Goal: Transaction & Acquisition: Purchase product/service

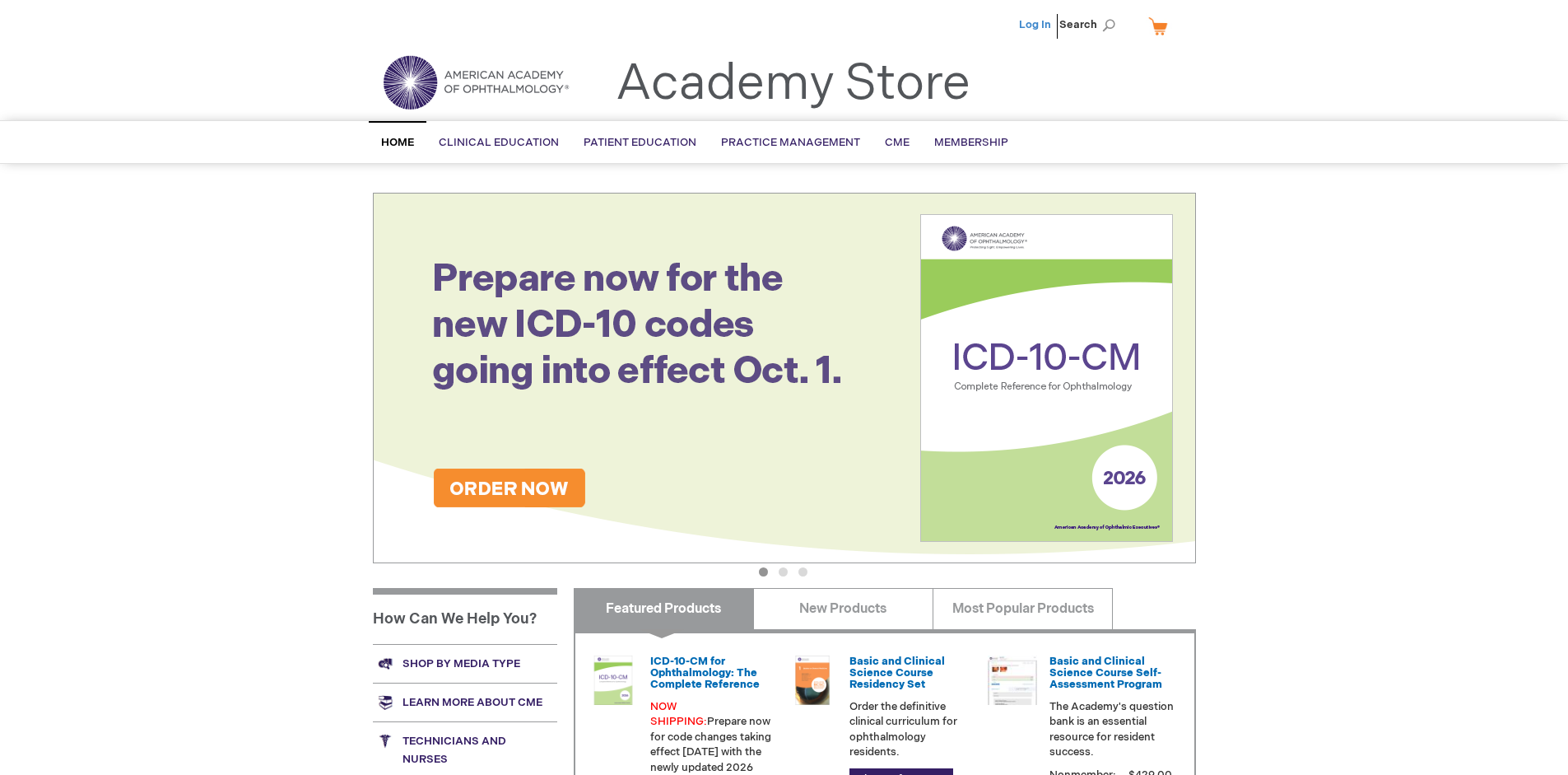
click at [1037, 24] on link "Log In" at bounding box center [1036, 24] width 33 height 14
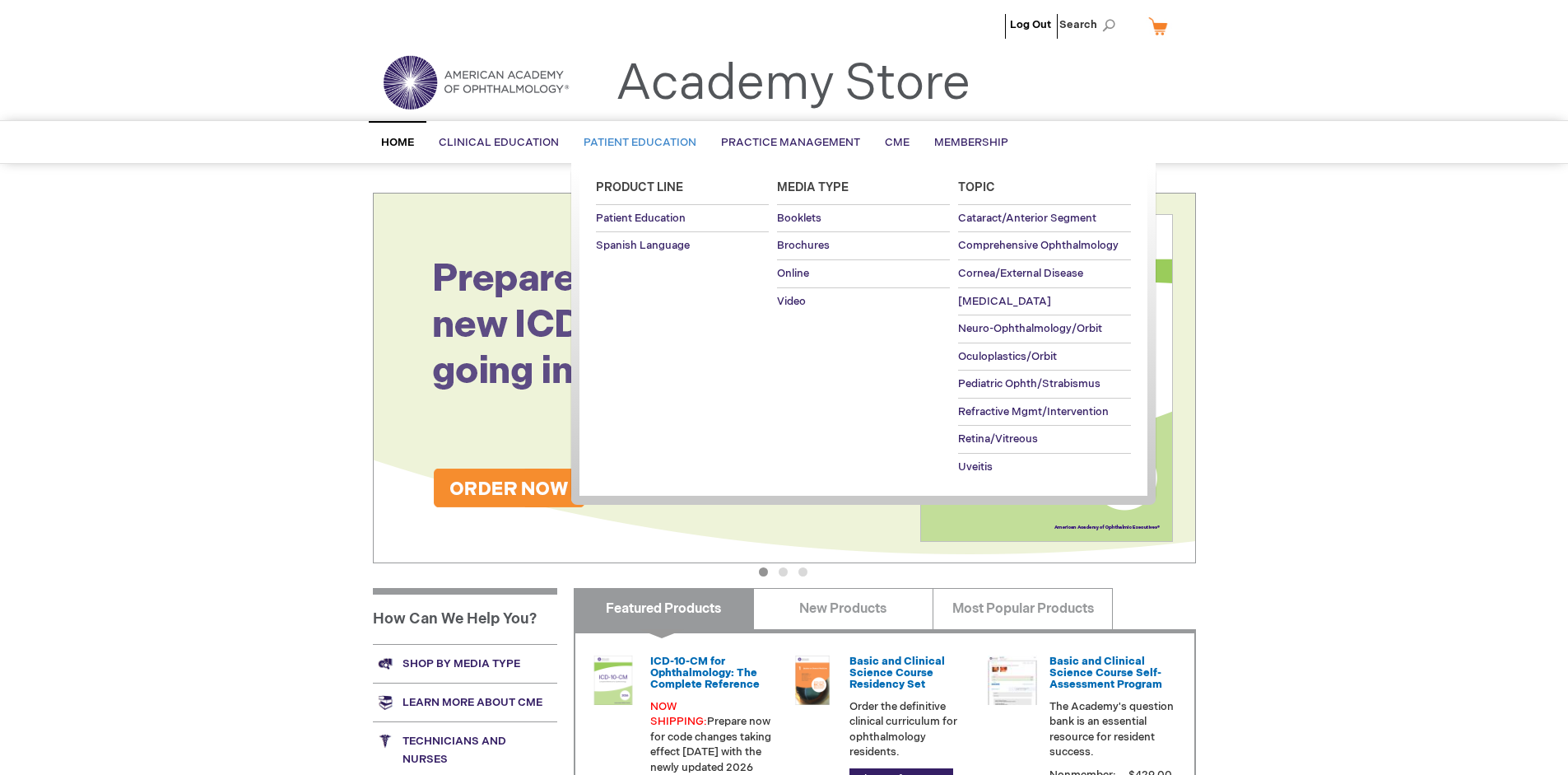
click at [635, 143] on span "Patient Education" at bounding box center [640, 142] width 113 height 14
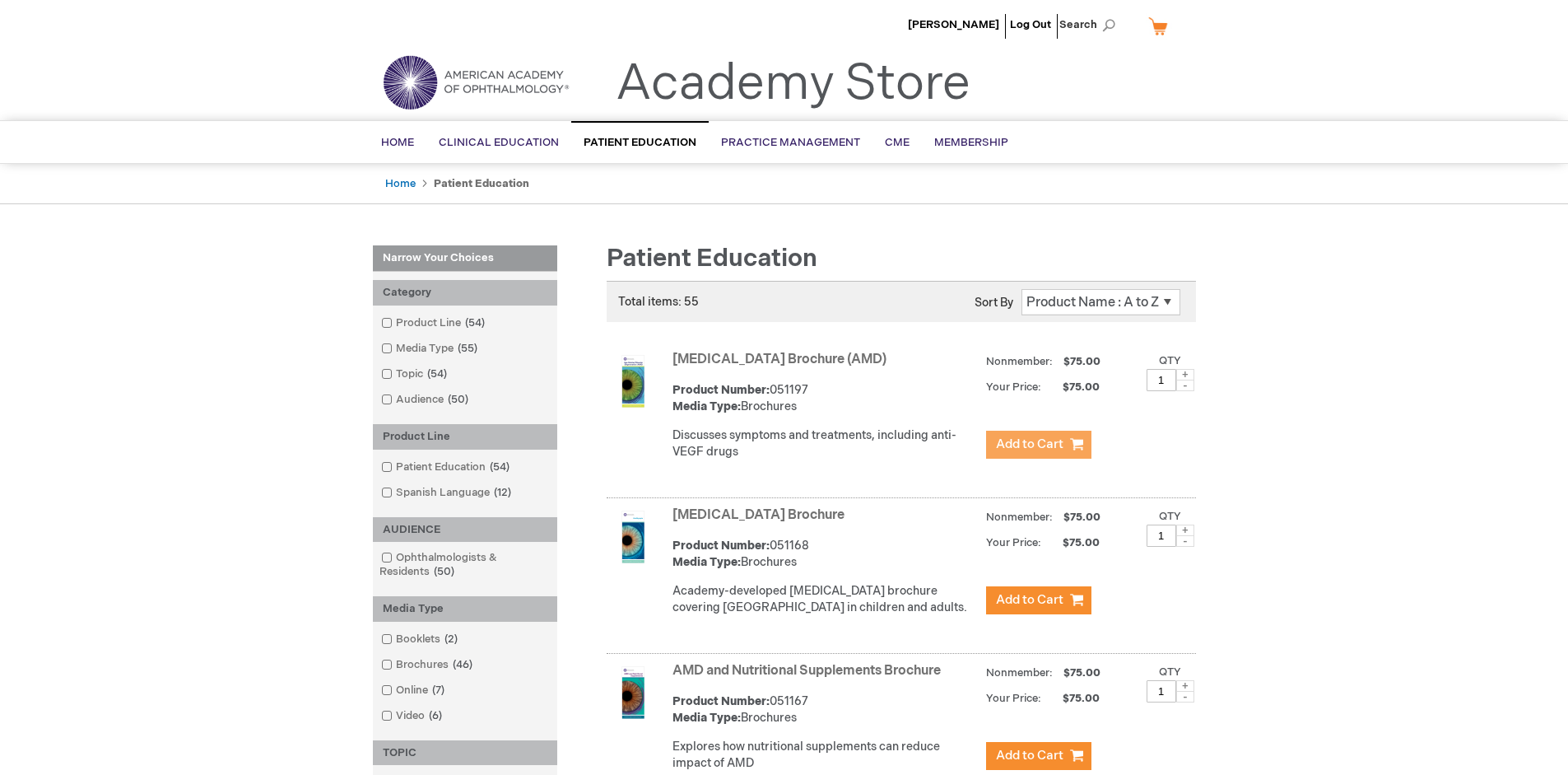
click at [1038, 445] on span "Add to Cart" at bounding box center [1029, 444] width 68 height 15
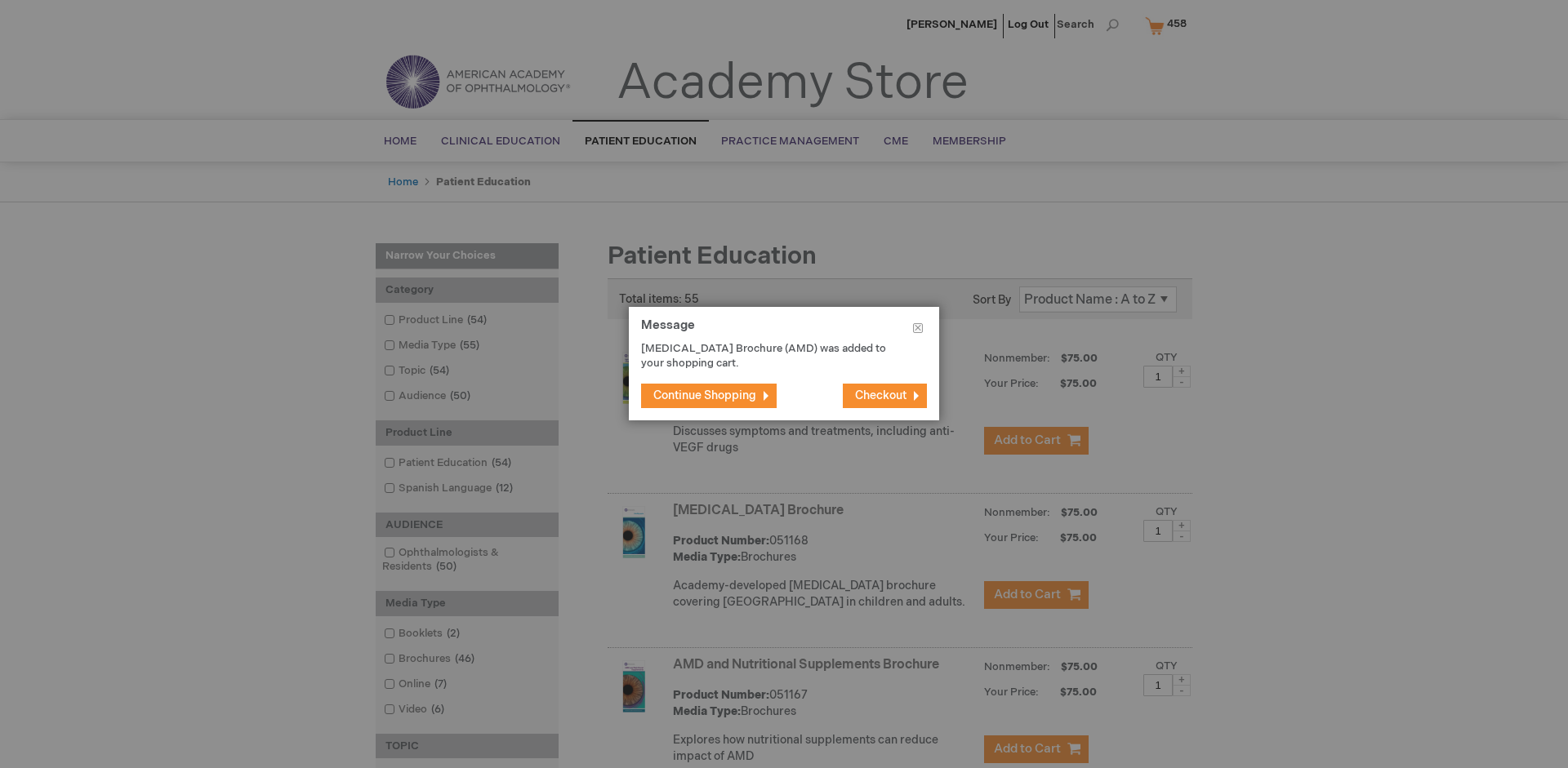
click at [705, 395] on span "Continue Shopping" at bounding box center [705, 395] width 103 height 13
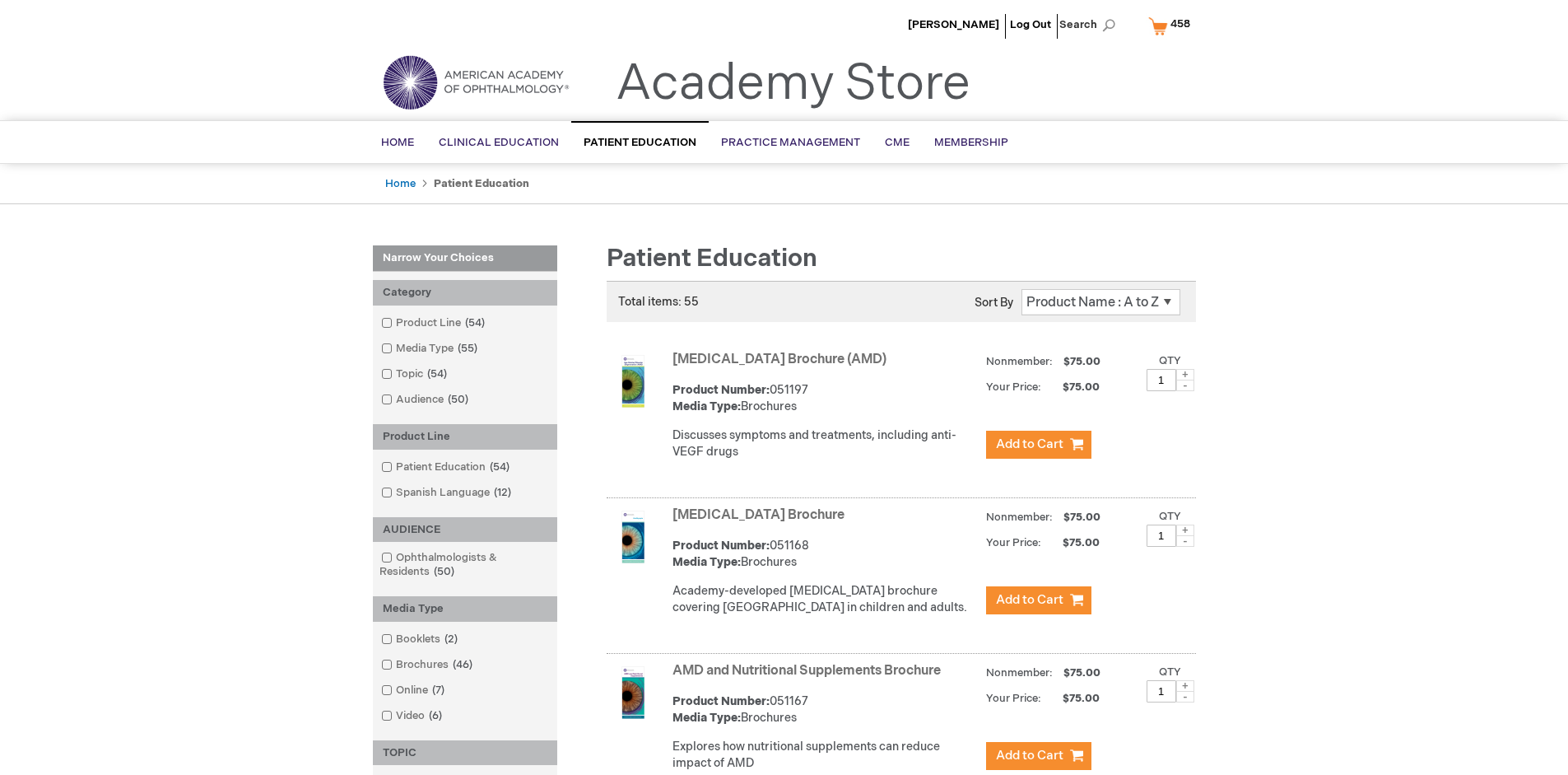
click at [810, 679] on link "AMD and Nutritional Supplements Brochure" at bounding box center [806, 670] width 268 height 15
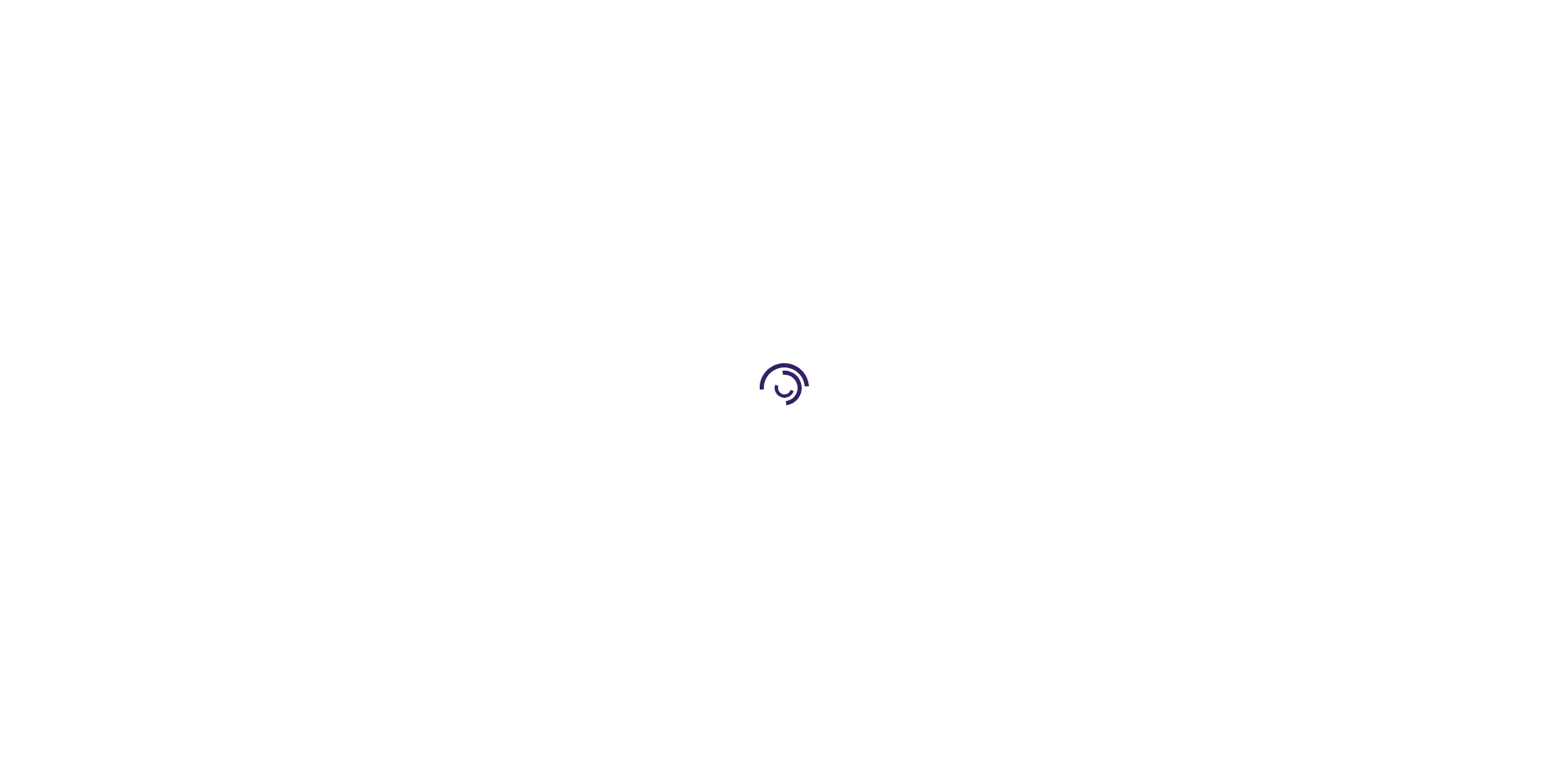
type input "1"
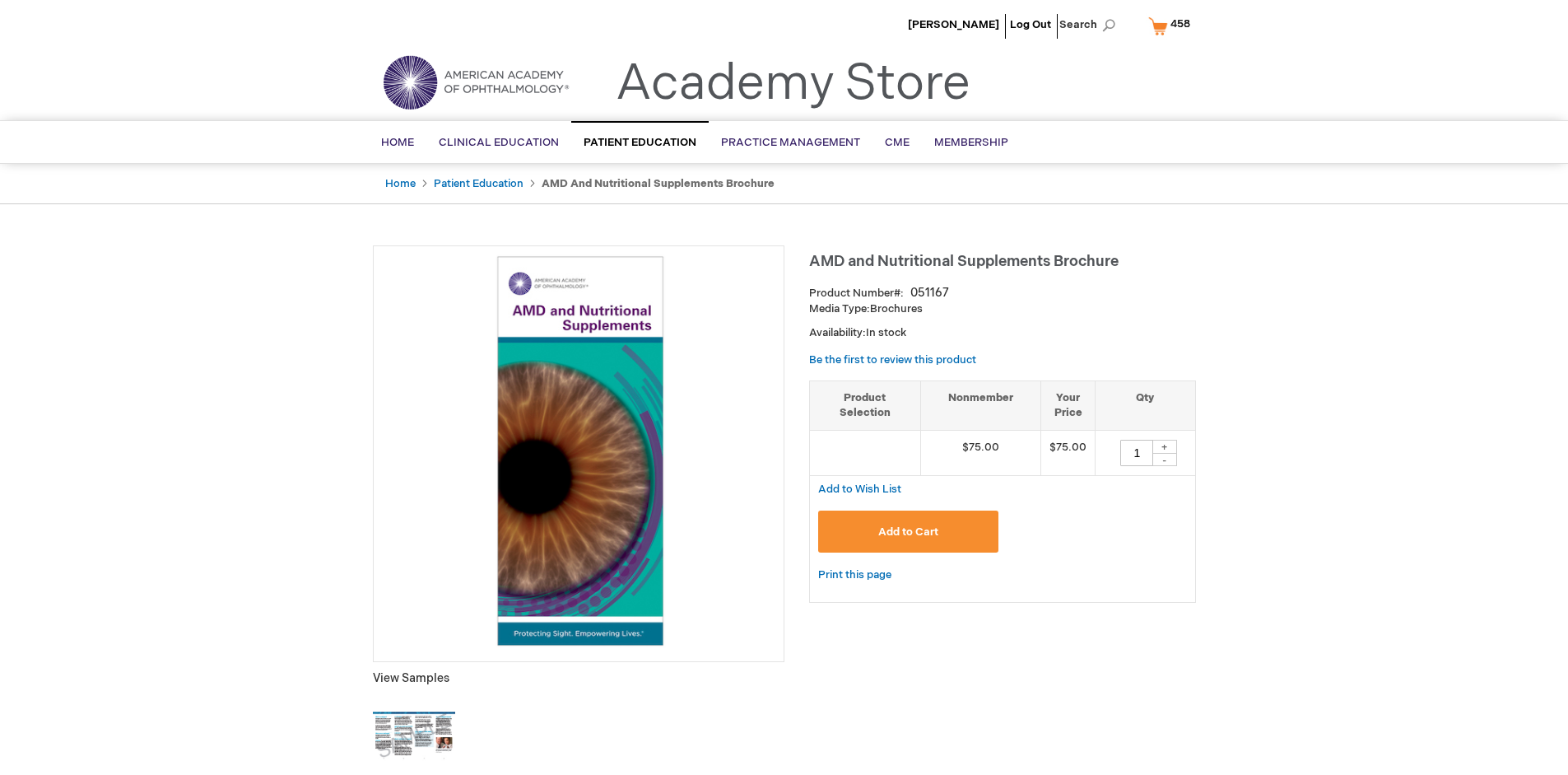
click at [908, 532] on span "Add to Cart" at bounding box center [908, 532] width 60 height 14
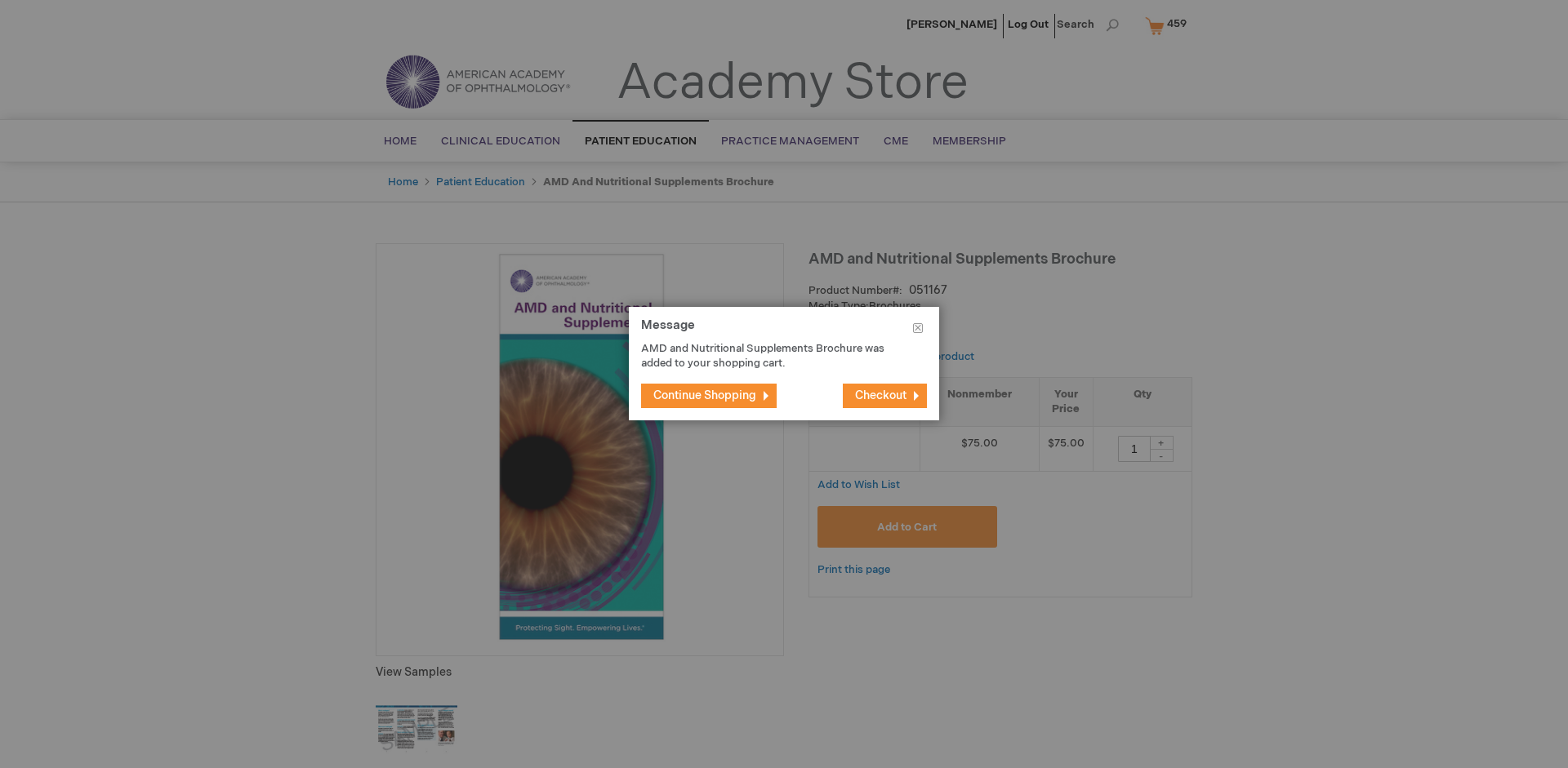
click at [705, 395] on span "Continue Shopping" at bounding box center [705, 395] width 103 height 13
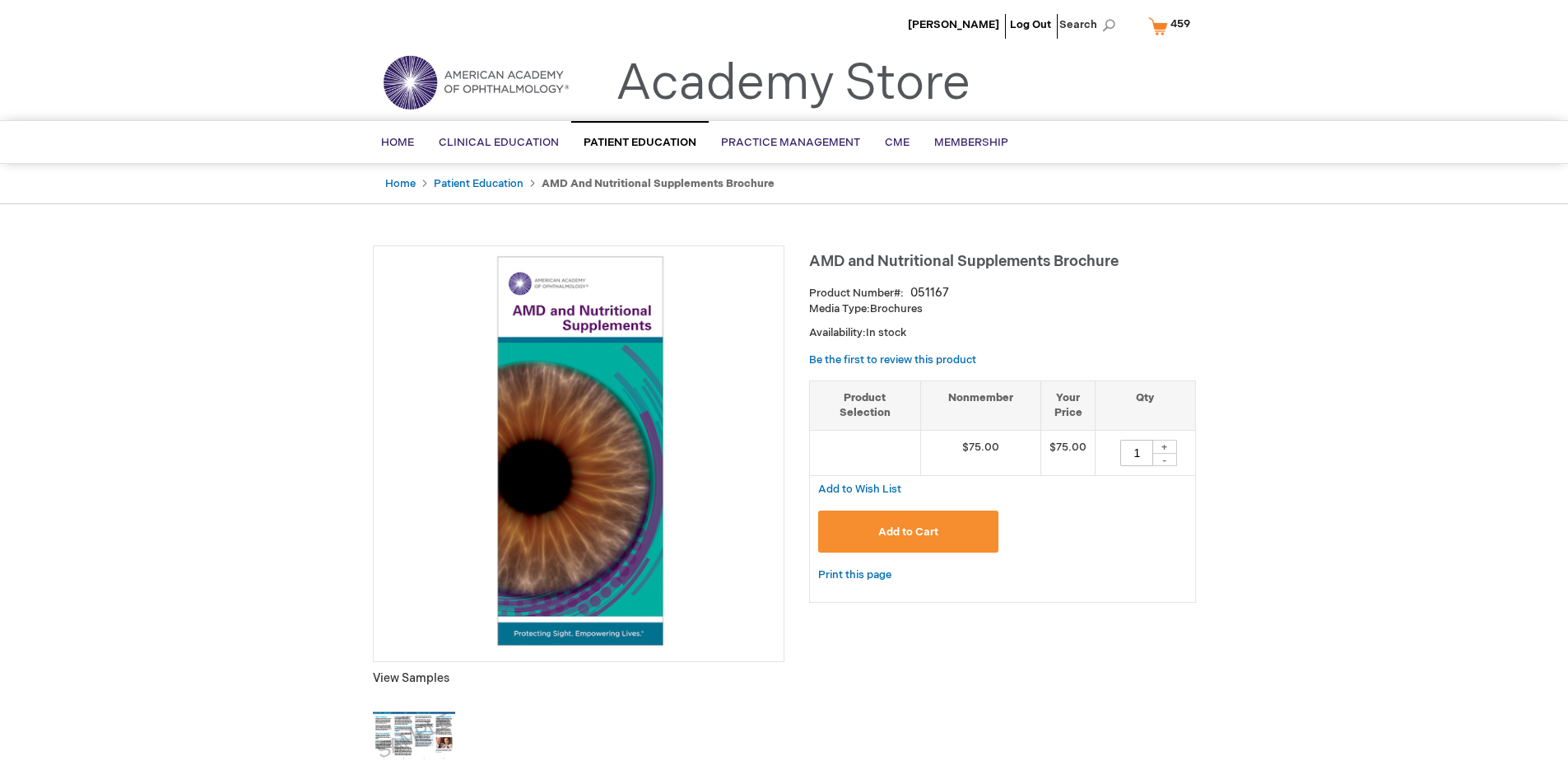
click at [1172, 25] on span "459" at bounding box center [1180, 24] width 20 height 14
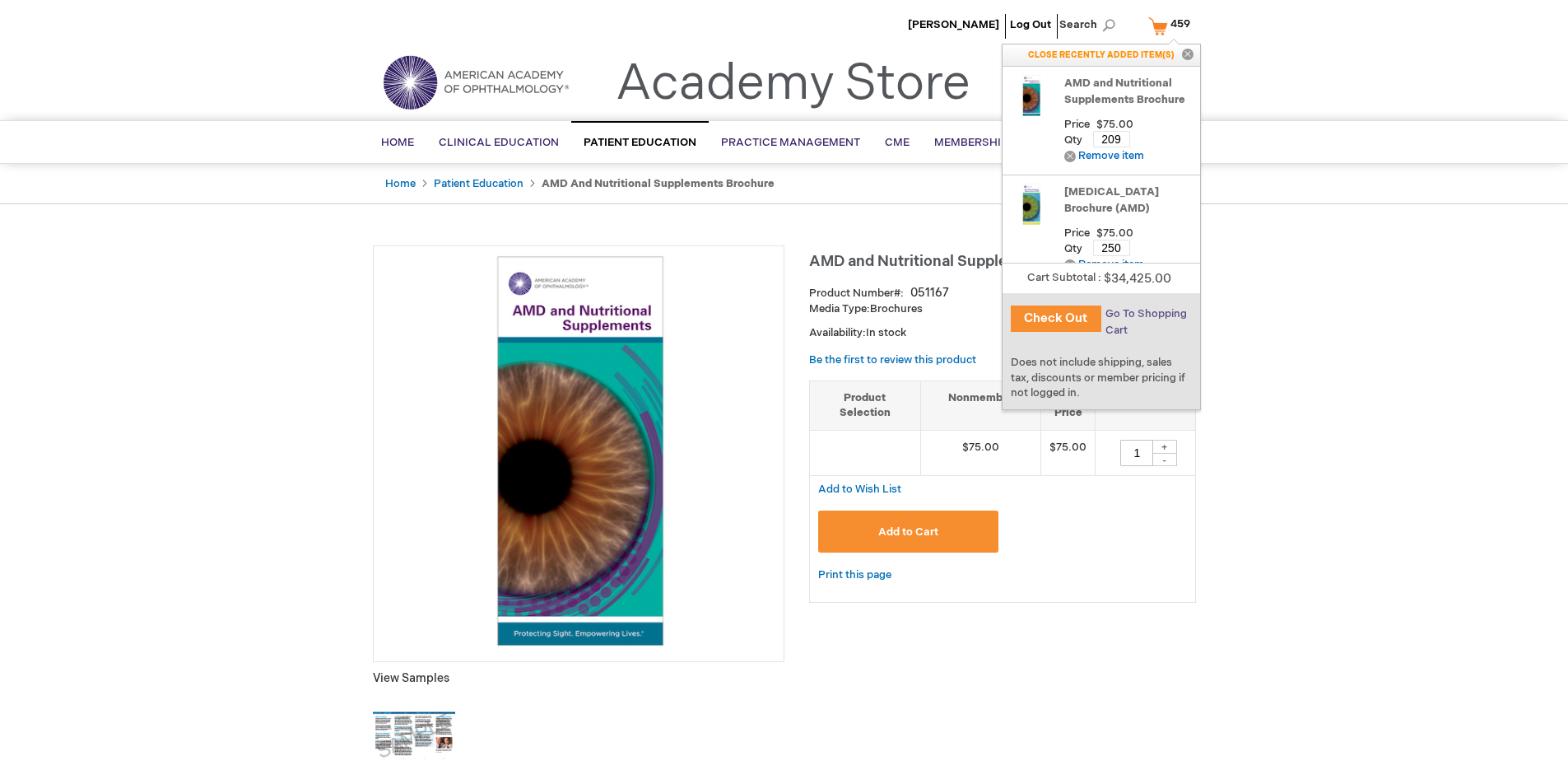
click at [1145, 314] on span "Go To Shopping Cart" at bounding box center [1146, 322] width 81 height 30
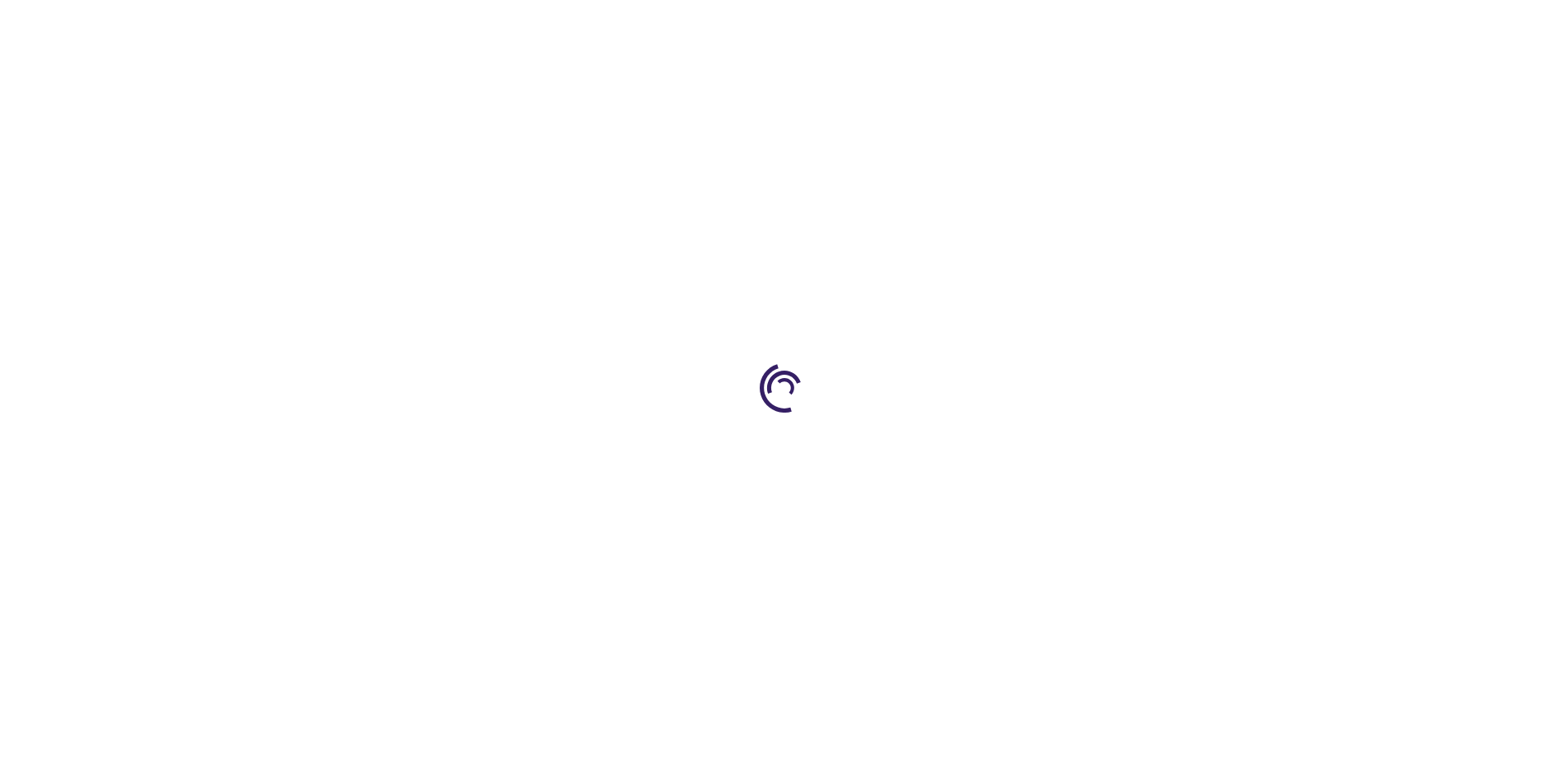
select select "US"
select select "41"
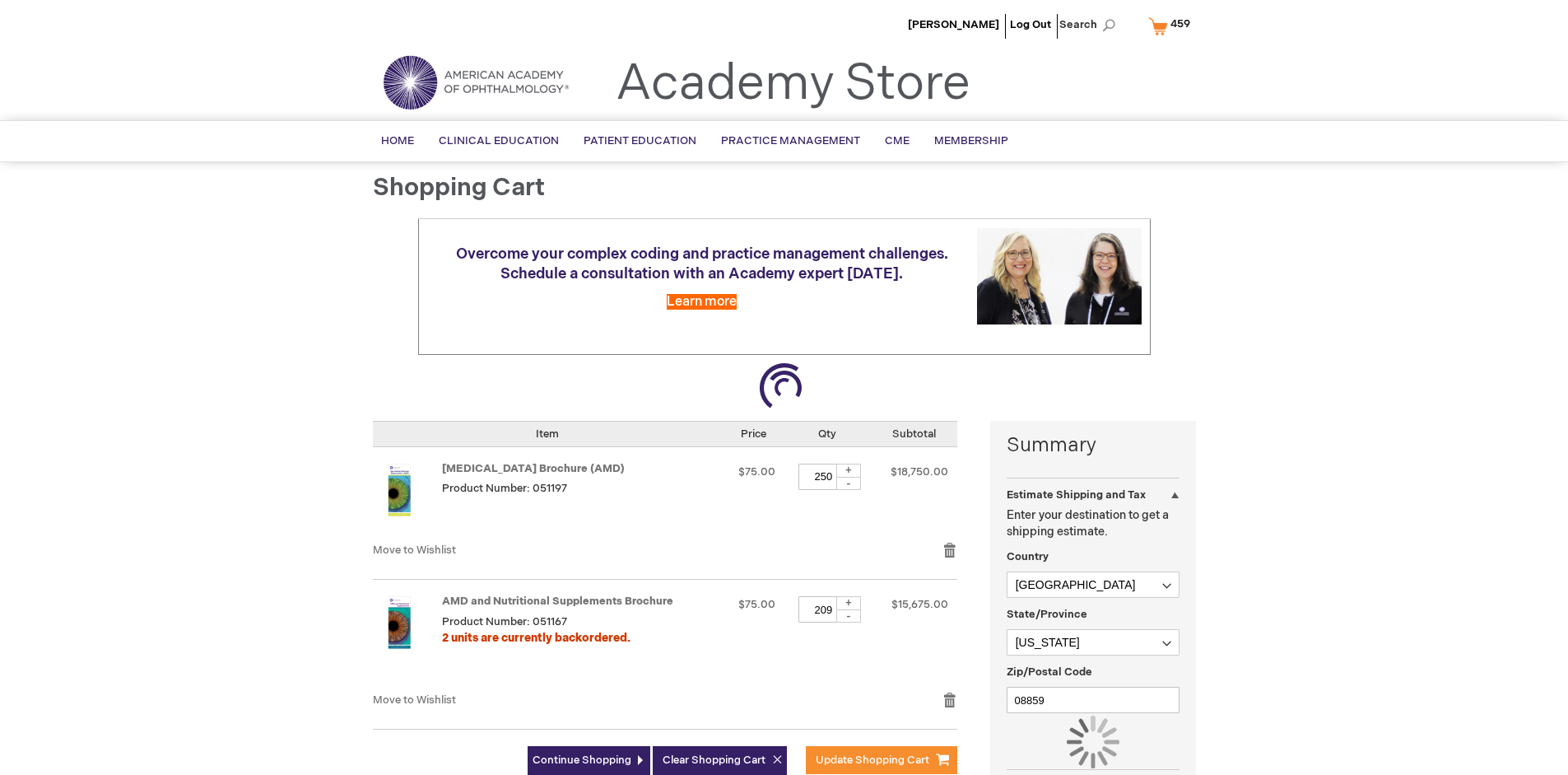
scroll to position [121, 0]
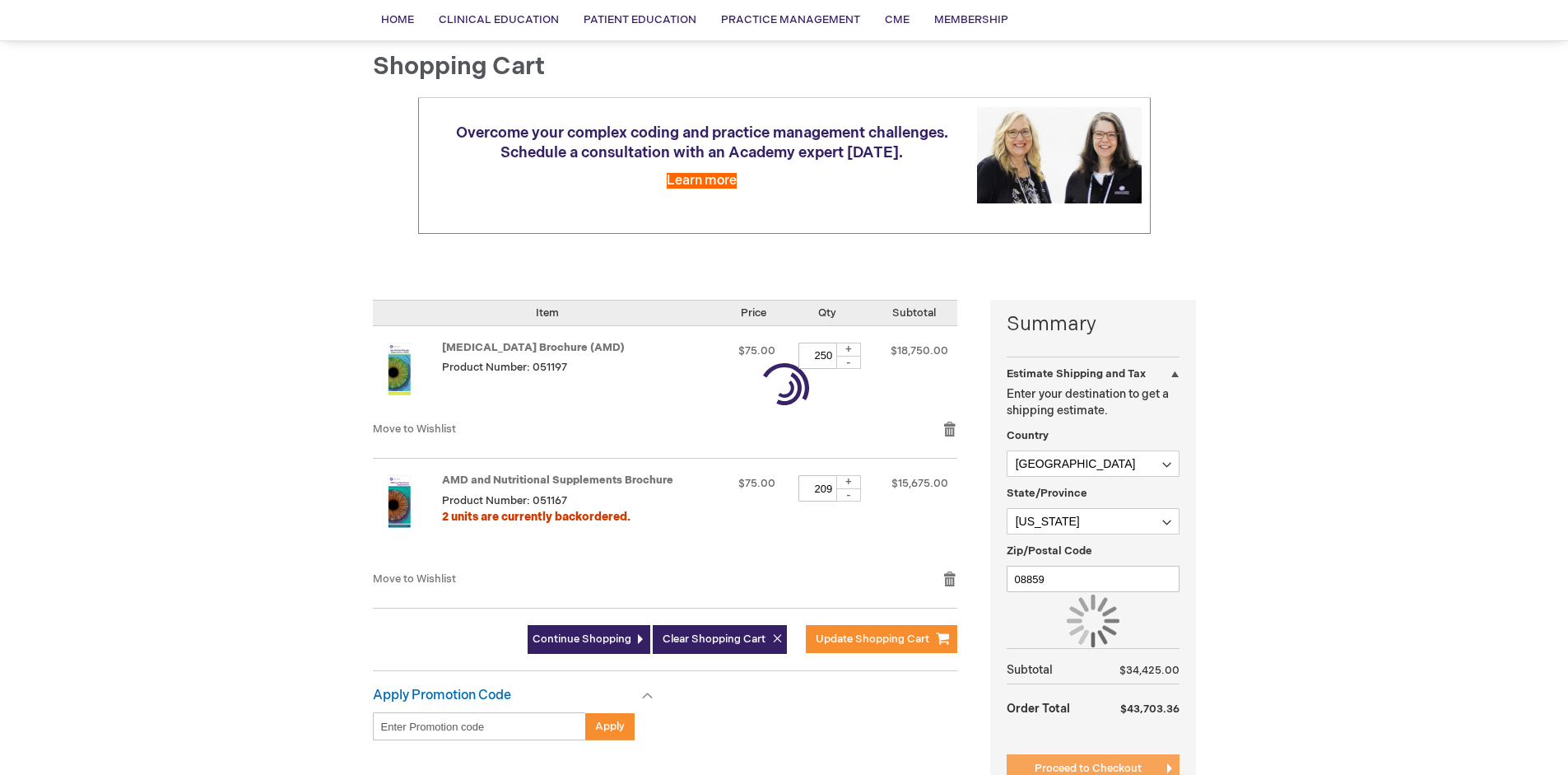
click at [1087, 769] on span "Proceed to Checkout" at bounding box center [1088, 769] width 107 height 14
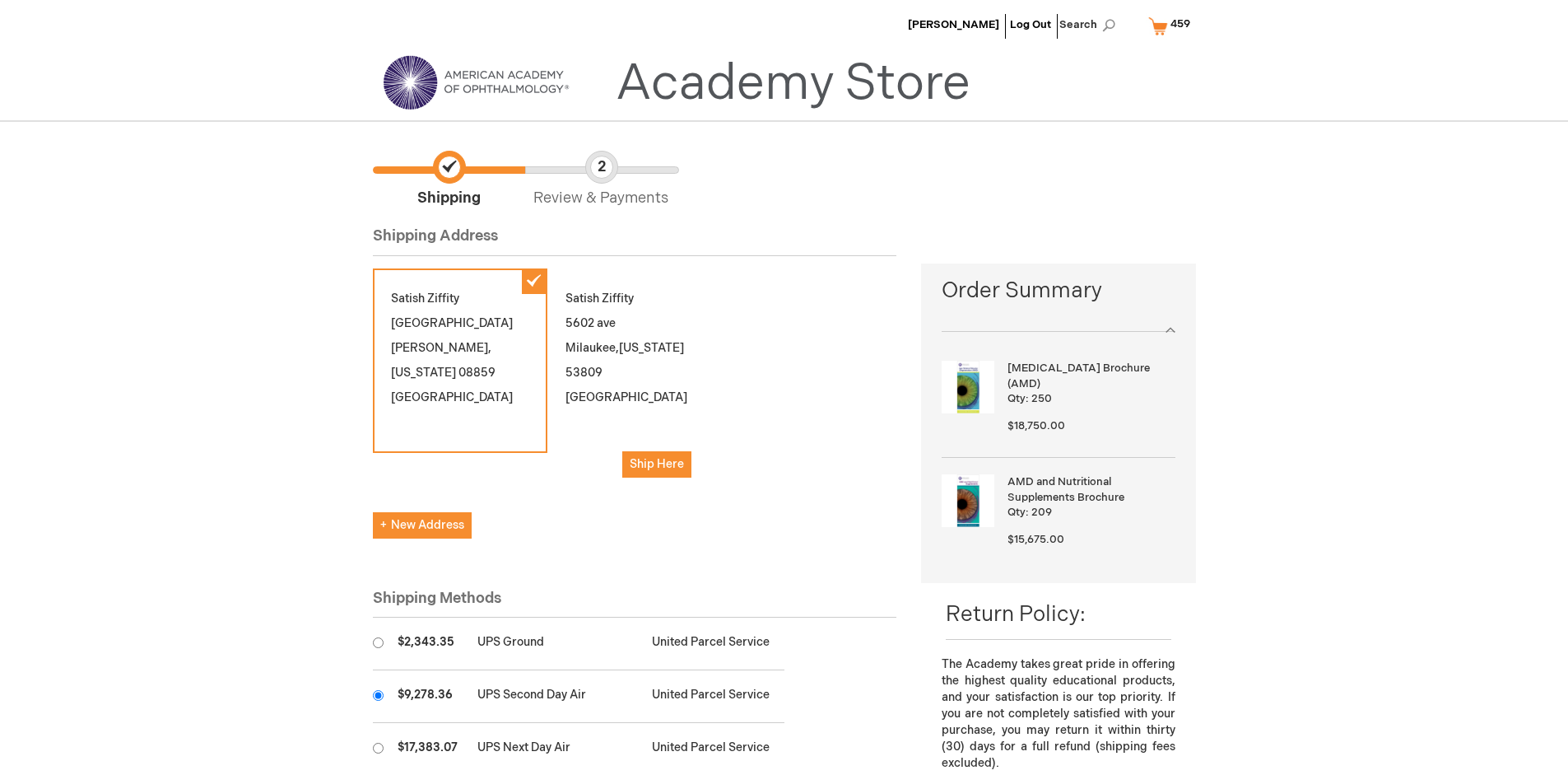
click at [378, 695] on input "radio" at bounding box center [379, 695] width 11 height 11
